Goal: Task Accomplishment & Management: Manage account settings

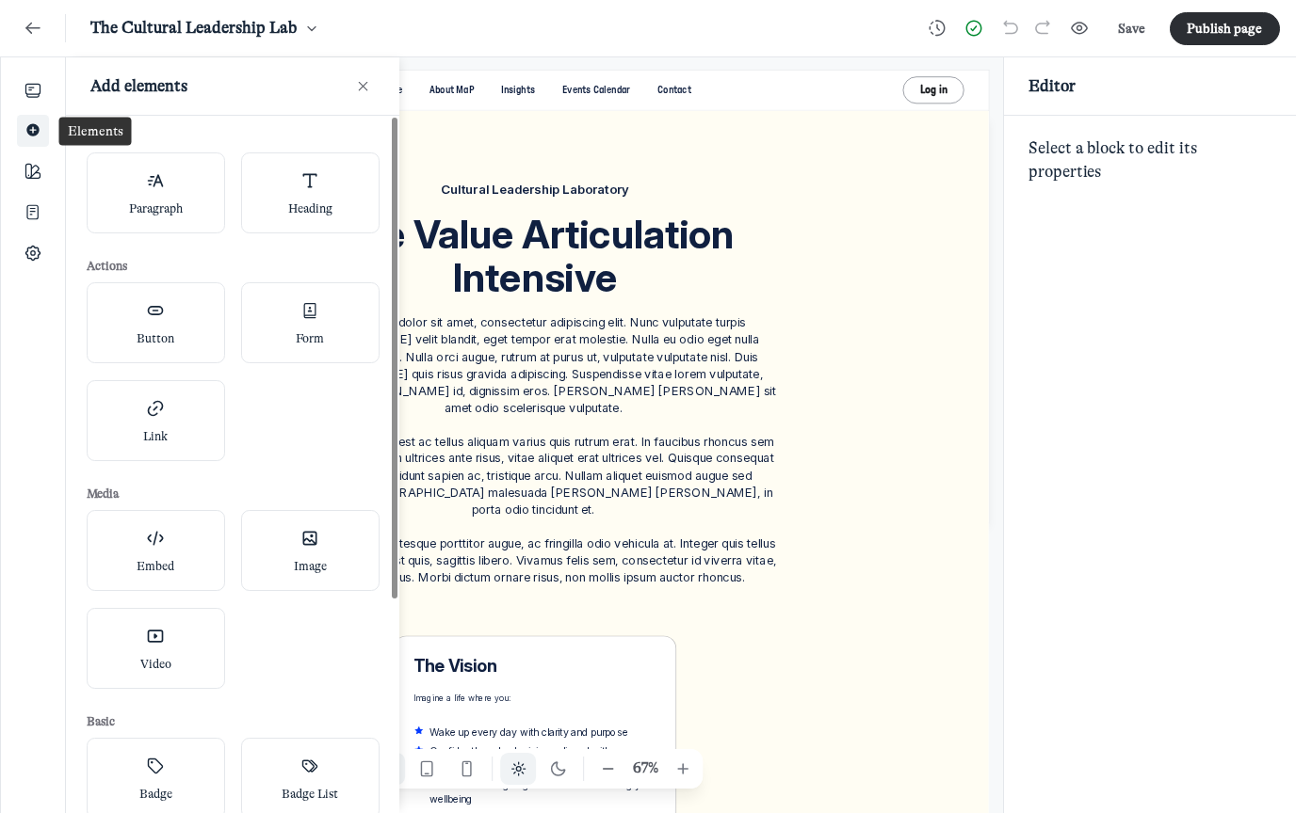
scroll to position [2665, 3733]
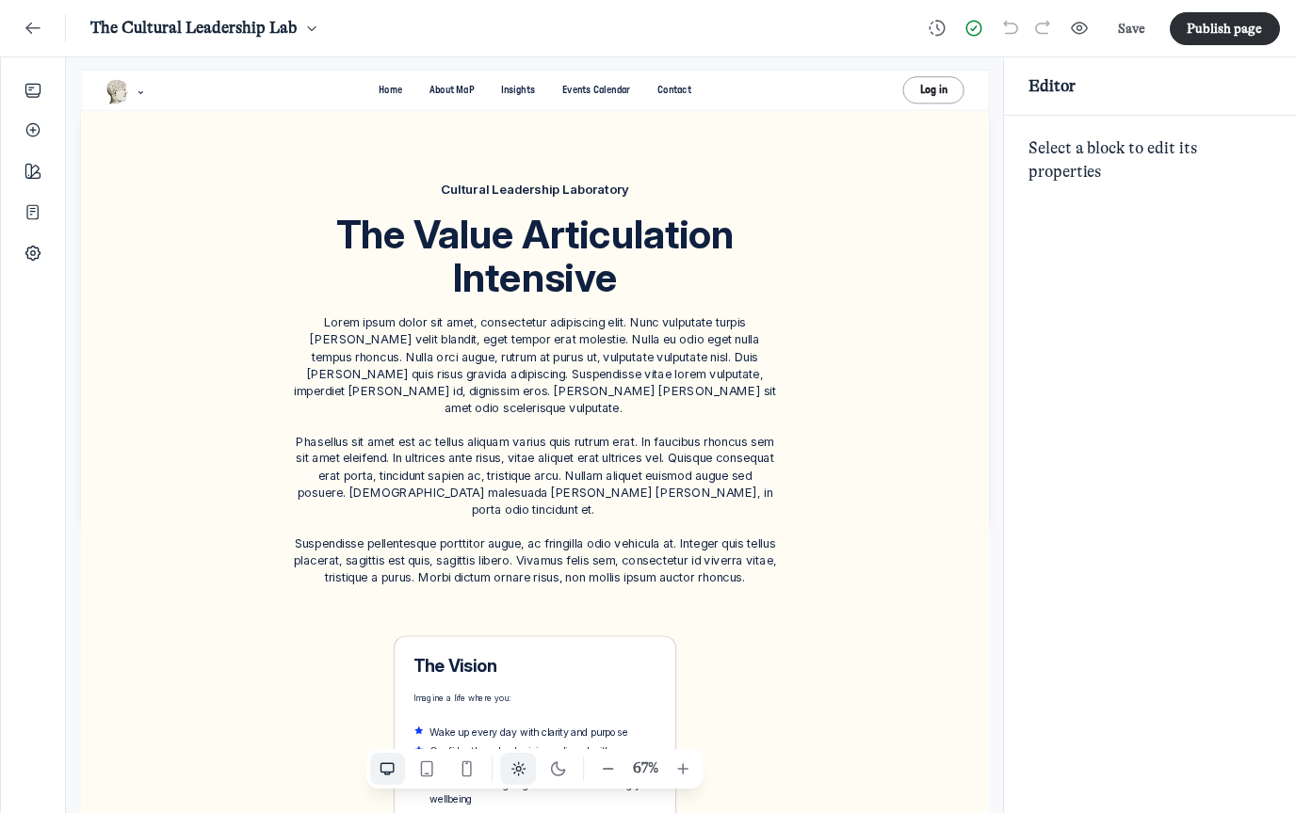
scroll to position [2665, 3733]
click at [25, 132] on icon "Add" at bounding box center [33, 131] width 19 height 24
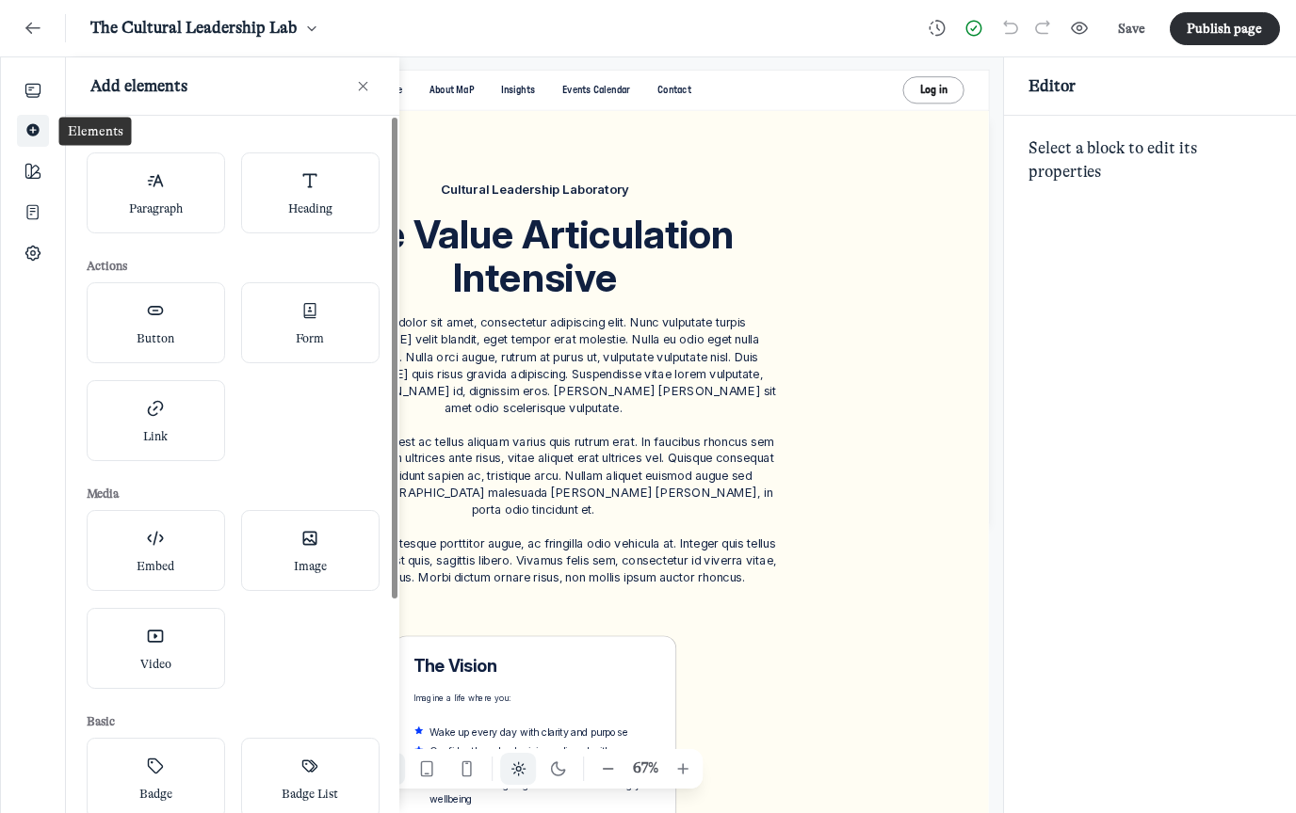
scroll to position [5519, 3921]
click at [39, 34] on icon "Back" at bounding box center [33, 28] width 19 height 21
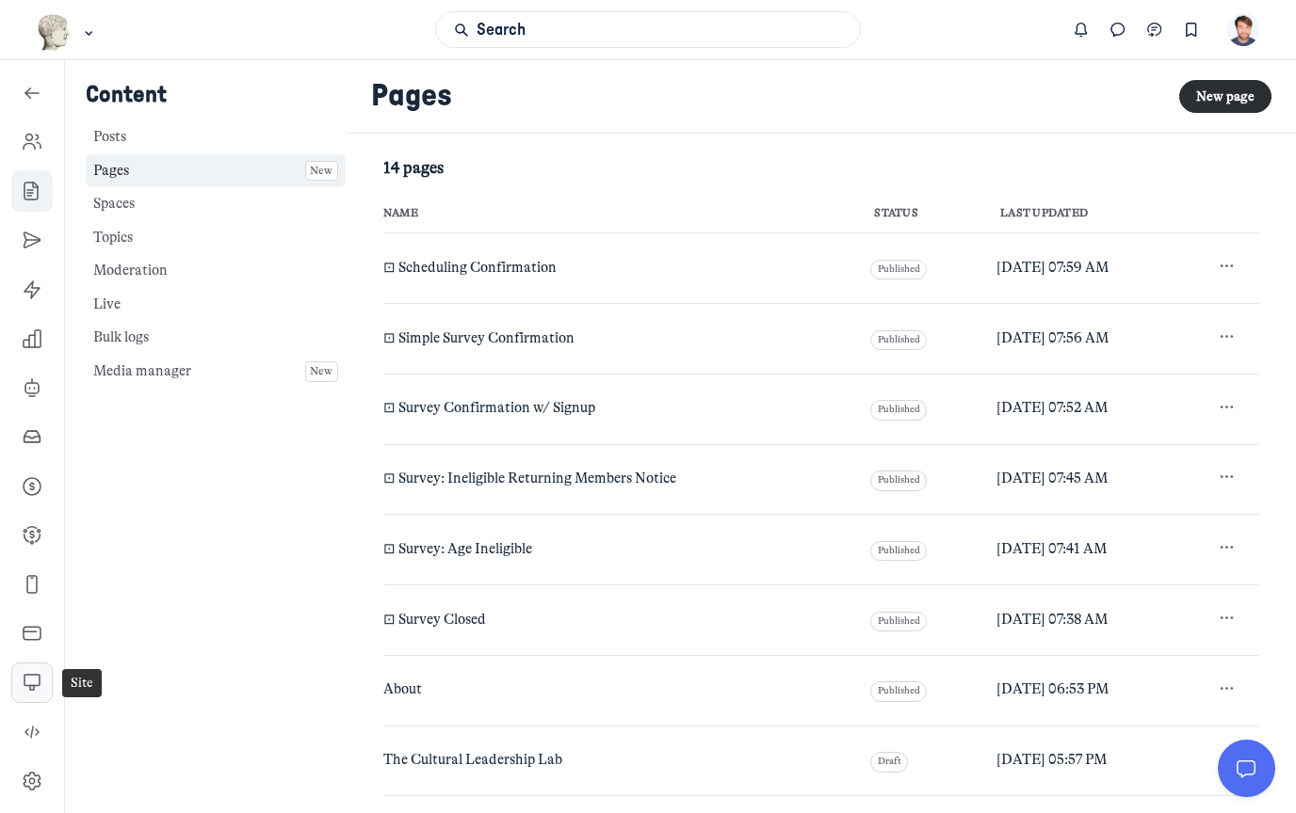
click at [37, 688] on icon "Left Sidebar" at bounding box center [32, 682] width 19 height 19
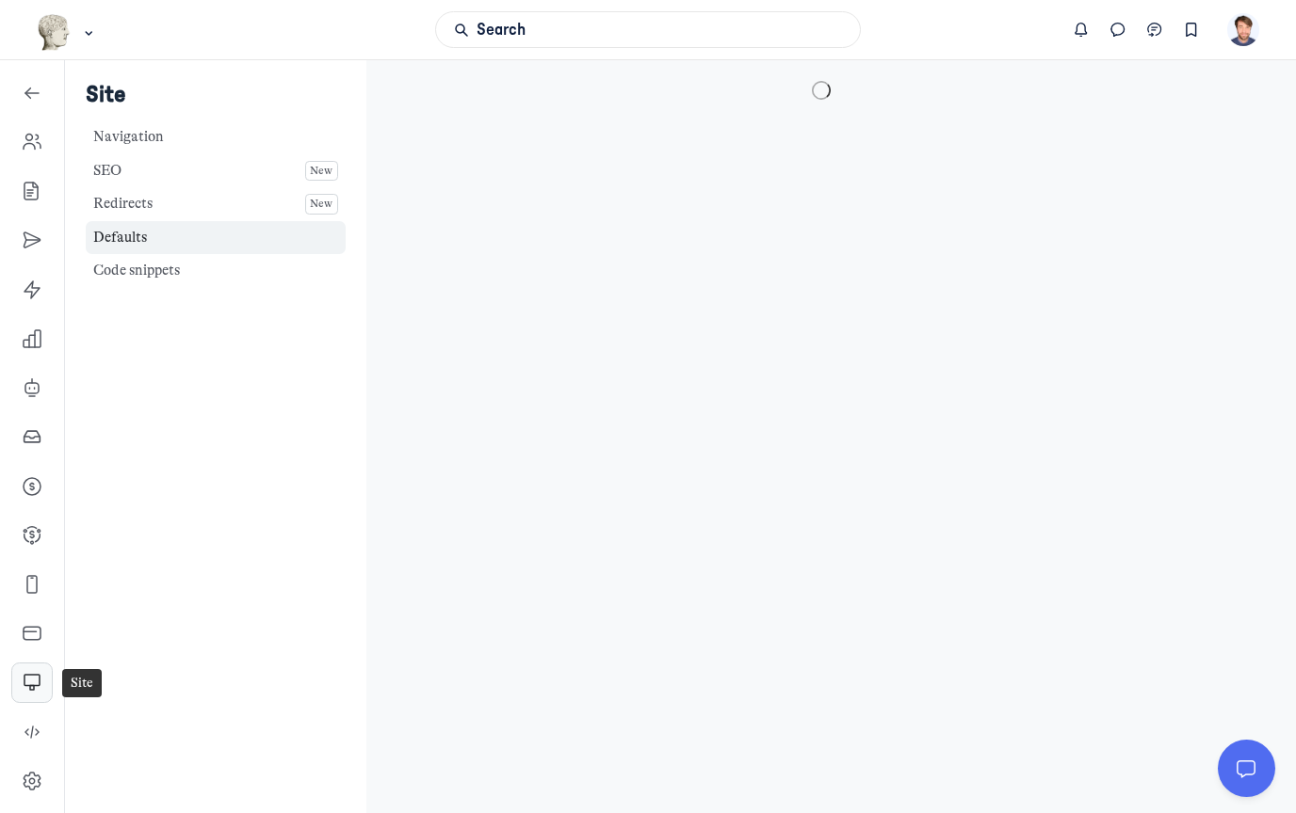
select select "8383"
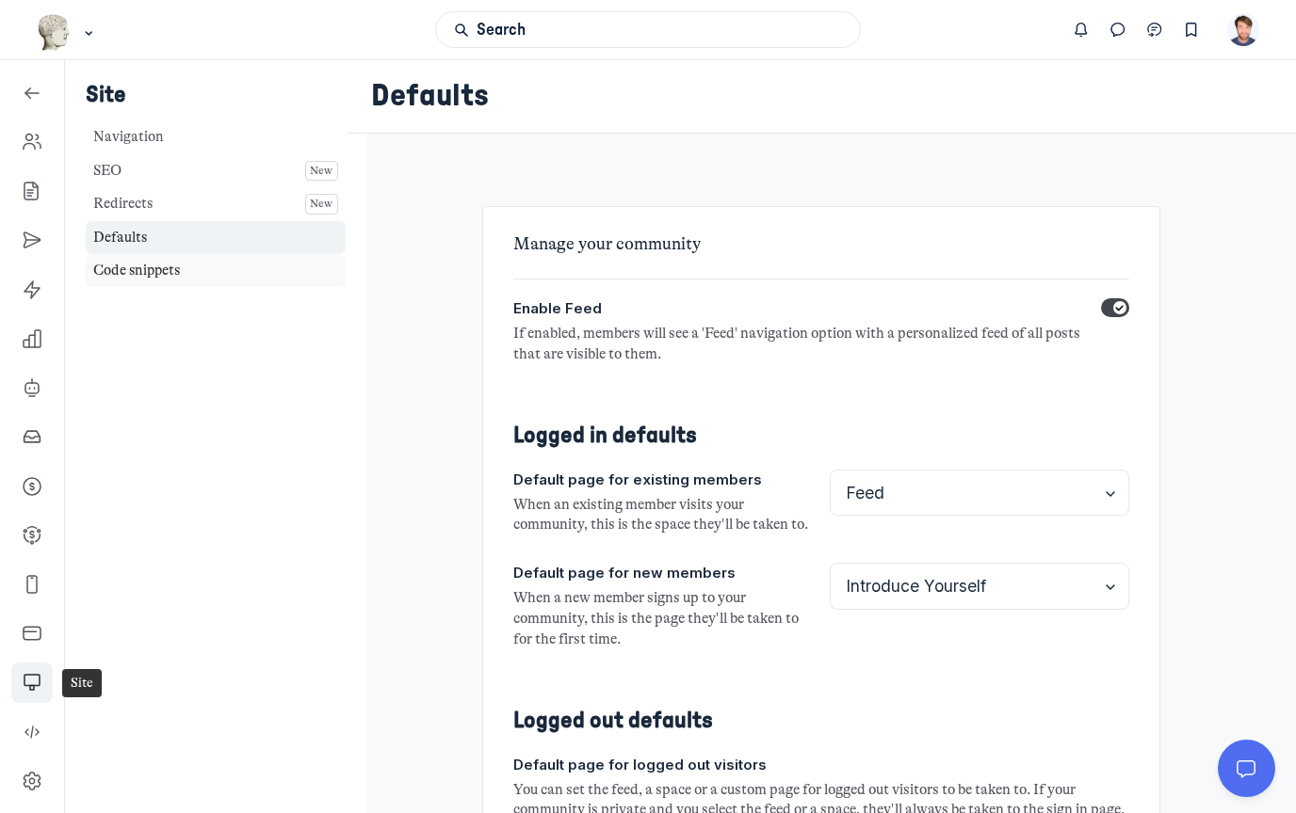
click at [129, 275] on link "Code snippets" at bounding box center [216, 271] width 260 height 33
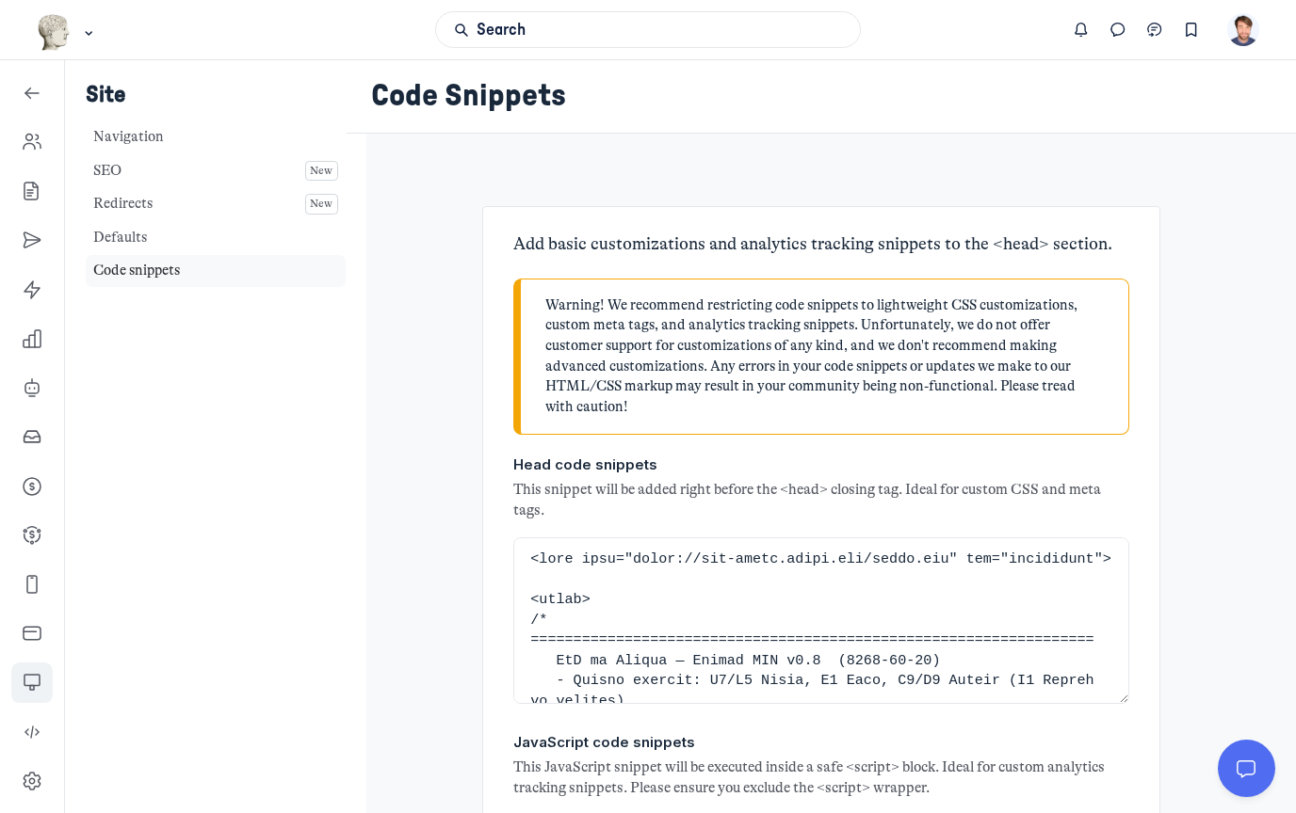
click at [135, 268] on link "Code snippets" at bounding box center [216, 271] width 260 height 33
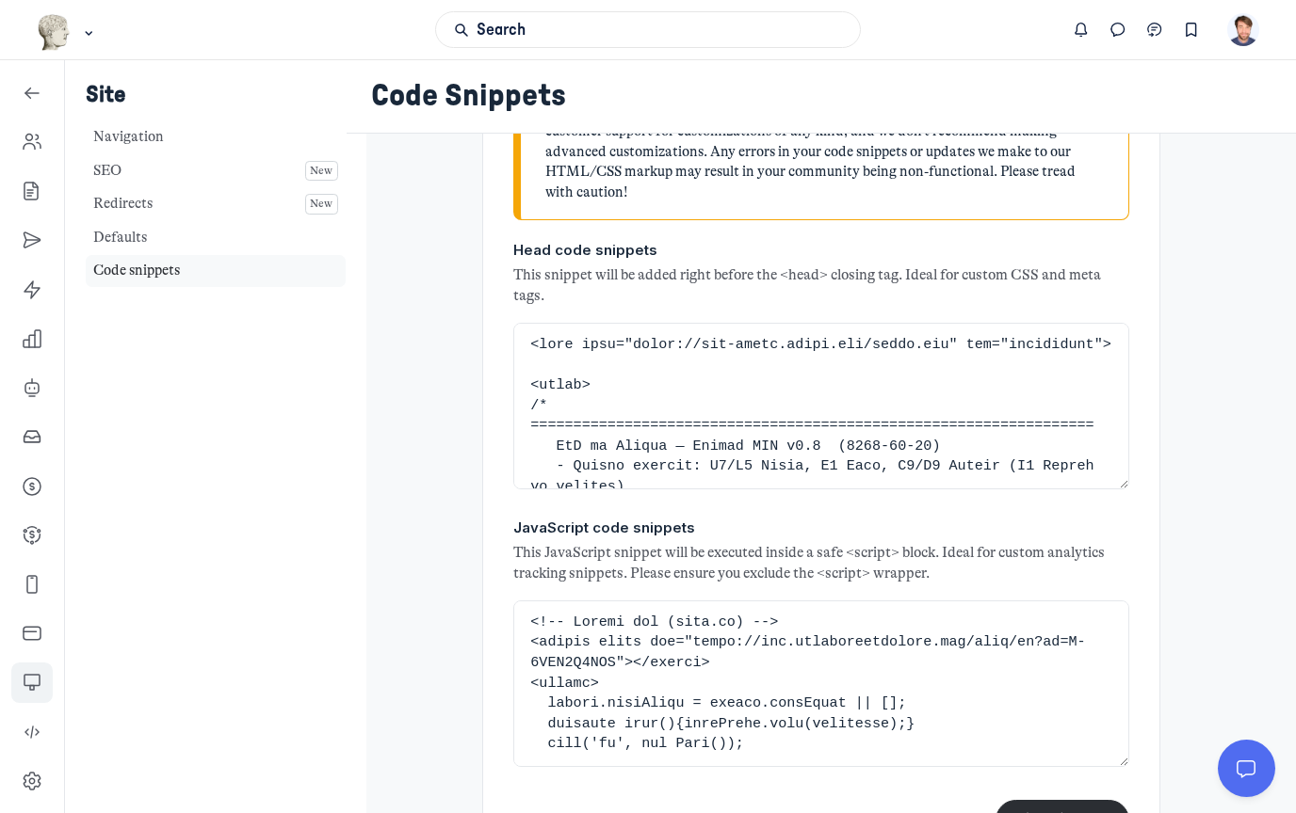
scroll to position [214, 0]
click at [624, 657] on textarea "JavaScript code snippets" at bounding box center [821, 685] width 616 height 167
click at [584, 375] on textarea "Head code snippets" at bounding box center [821, 407] width 616 height 167
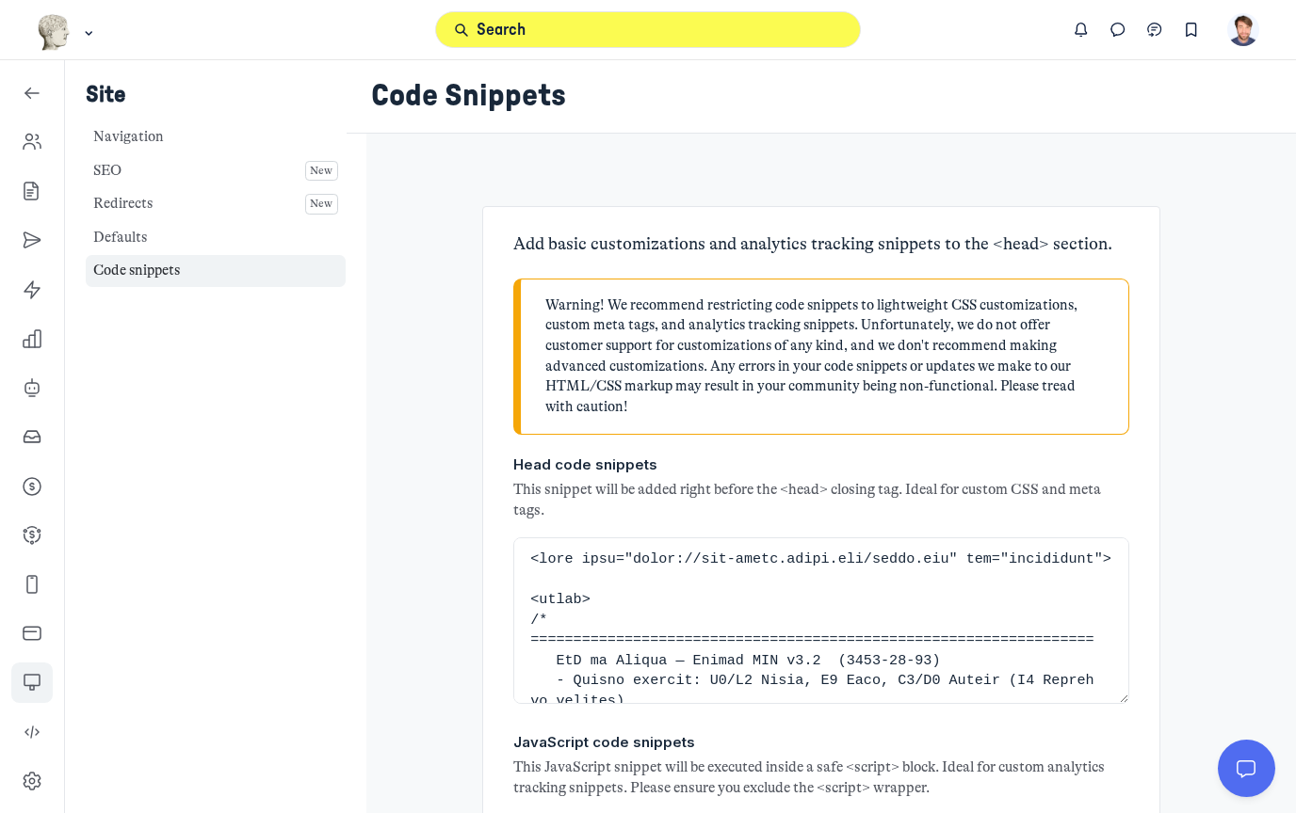
scroll to position [6228, 2705]
